Goal: Information Seeking & Learning: Understand process/instructions

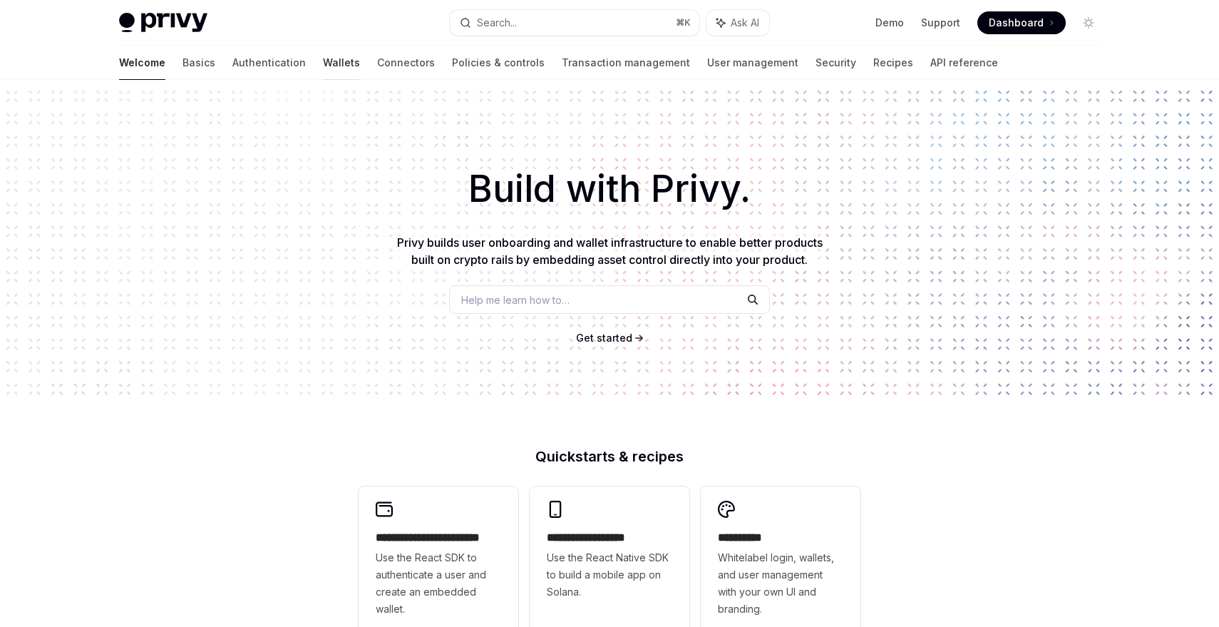
click at [323, 63] on link "Wallets" at bounding box center [341, 63] width 37 height 34
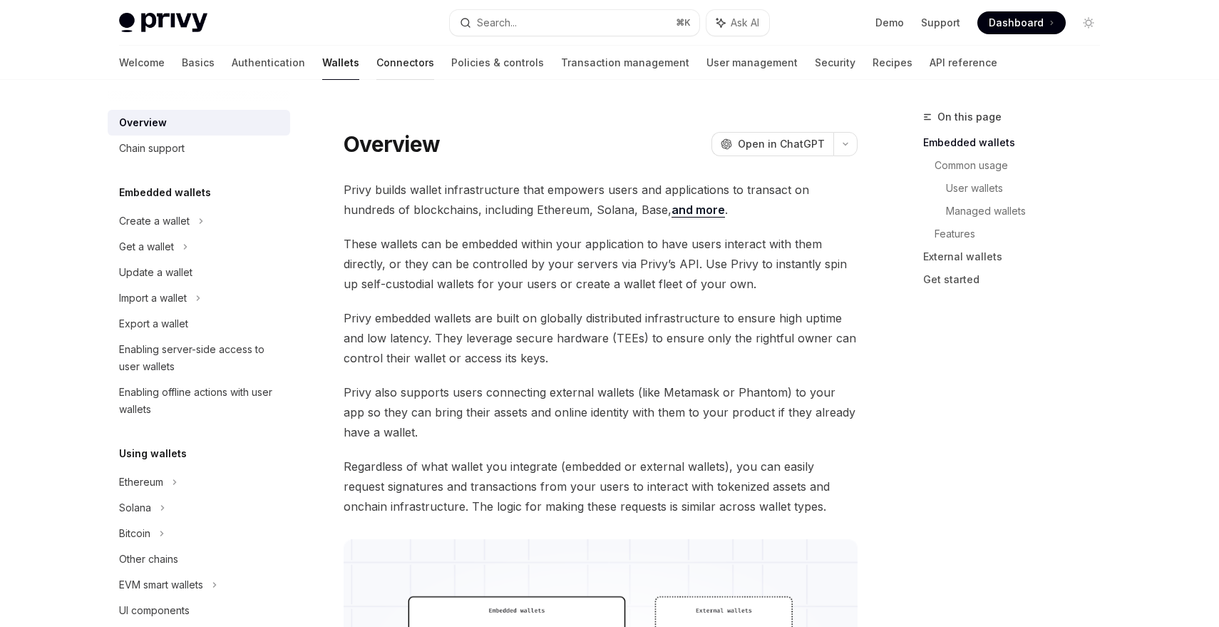
click at [376, 64] on link "Connectors" at bounding box center [405, 63] width 58 height 34
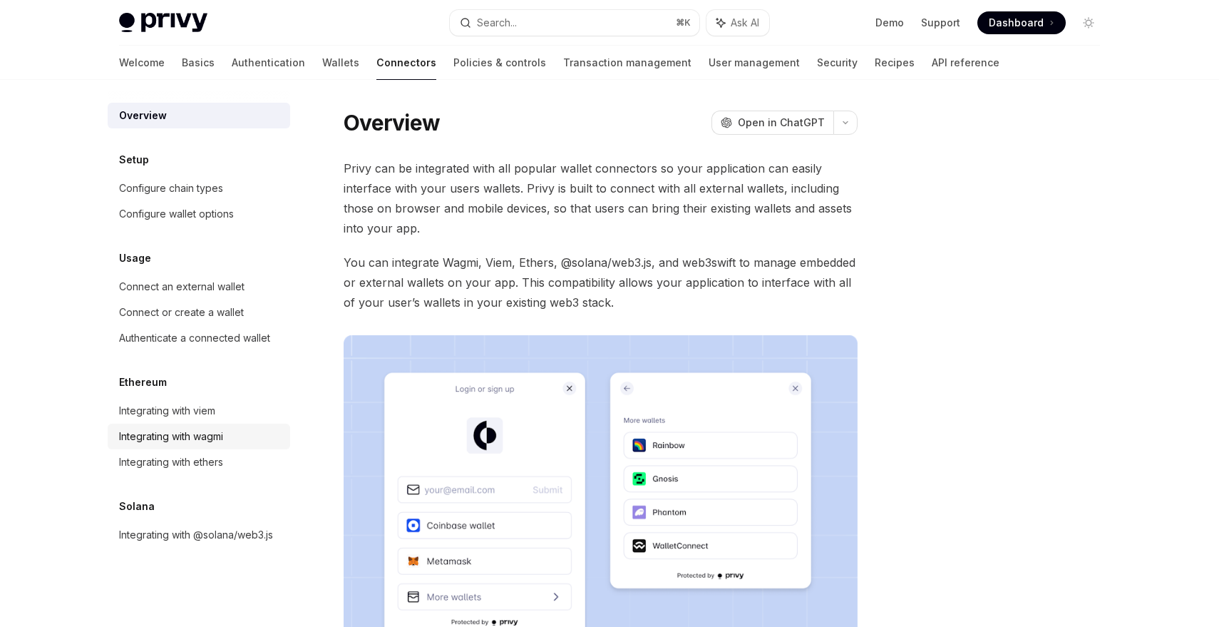
click at [193, 439] on div "Integrating with wagmi" at bounding box center [171, 436] width 104 height 17
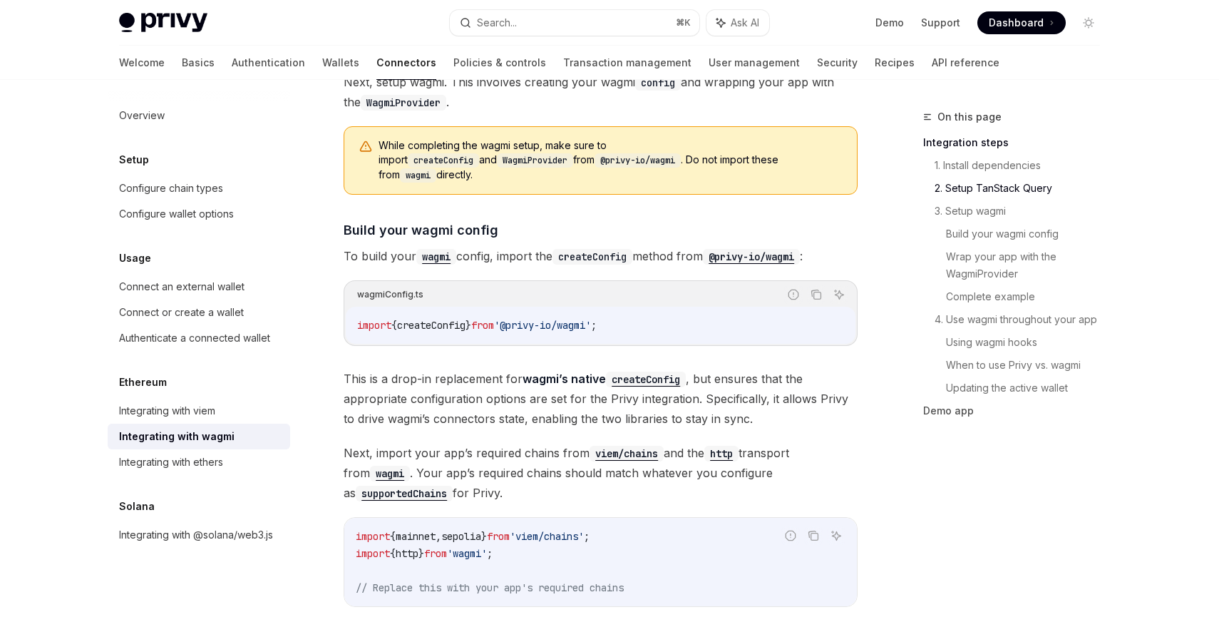
scroll to position [1168, 0]
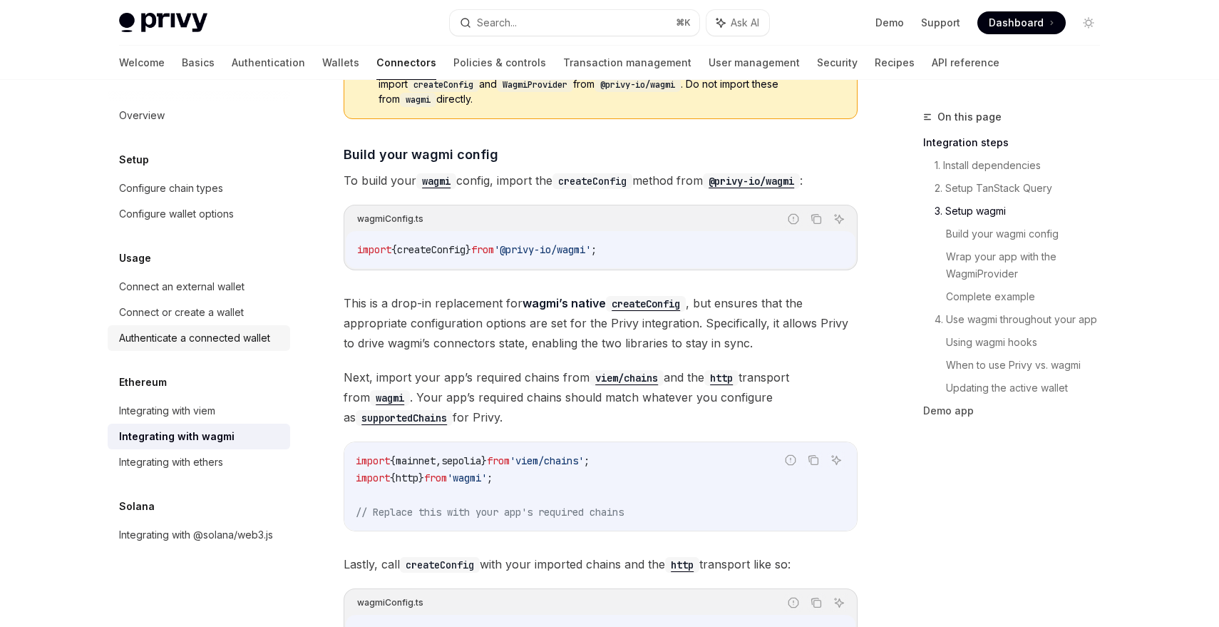
click at [207, 339] on div "Authenticate a connected wallet" at bounding box center [194, 337] width 151 height 17
type textarea "*"
